Goal: Task Accomplishment & Management: Manage account settings

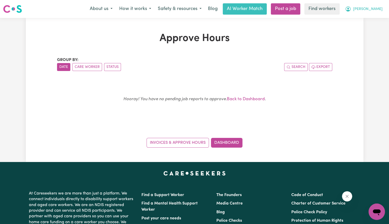
click at [376, 11] on span "[PERSON_NAME]" at bounding box center [368, 9] width 29 height 6
click at [237, 144] on link "Dashboard" at bounding box center [226, 143] width 31 height 10
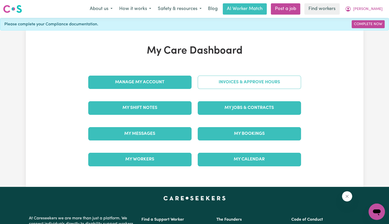
click at [260, 85] on link "Invoices & Approve Hours" at bounding box center [249, 82] width 103 height 13
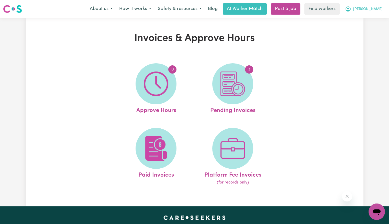
click at [376, 12] on button "[PERSON_NAME]" at bounding box center [364, 9] width 44 height 11
click at [367, 25] on link "Logout" at bounding box center [366, 30] width 40 height 10
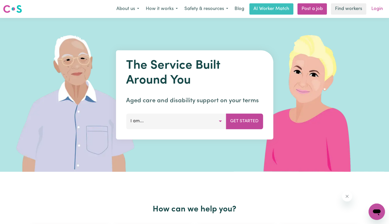
click at [377, 10] on link "Login" at bounding box center [378, 8] width 18 height 11
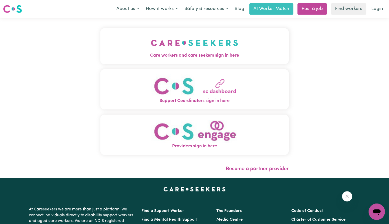
click at [212, 60] on button "Care workers and care seekers sign in here" at bounding box center [194, 46] width 189 height 36
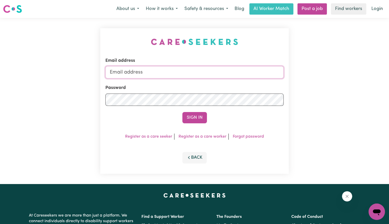
click at [140, 71] on input "Email address" at bounding box center [194, 72] width 178 height 12
type input "[PERSON_NAME][EMAIL_ADDRESS][DOMAIN_NAME]"
click at [183, 112] on button "Sign In" at bounding box center [195, 117] width 25 height 11
